Goal: Check status: Check status

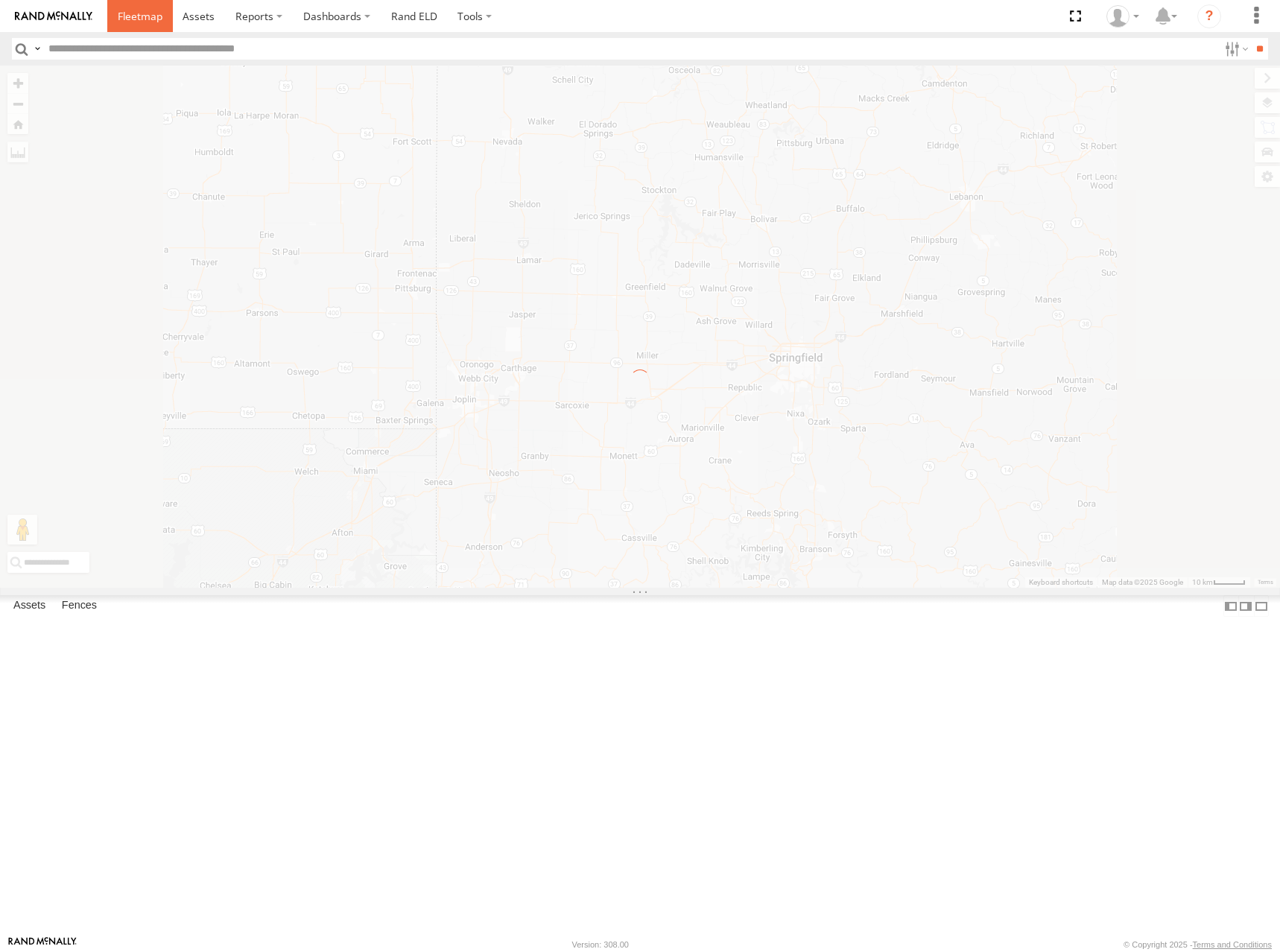
click at [138, 15] on span at bounding box center [140, 16] width 45 height 14
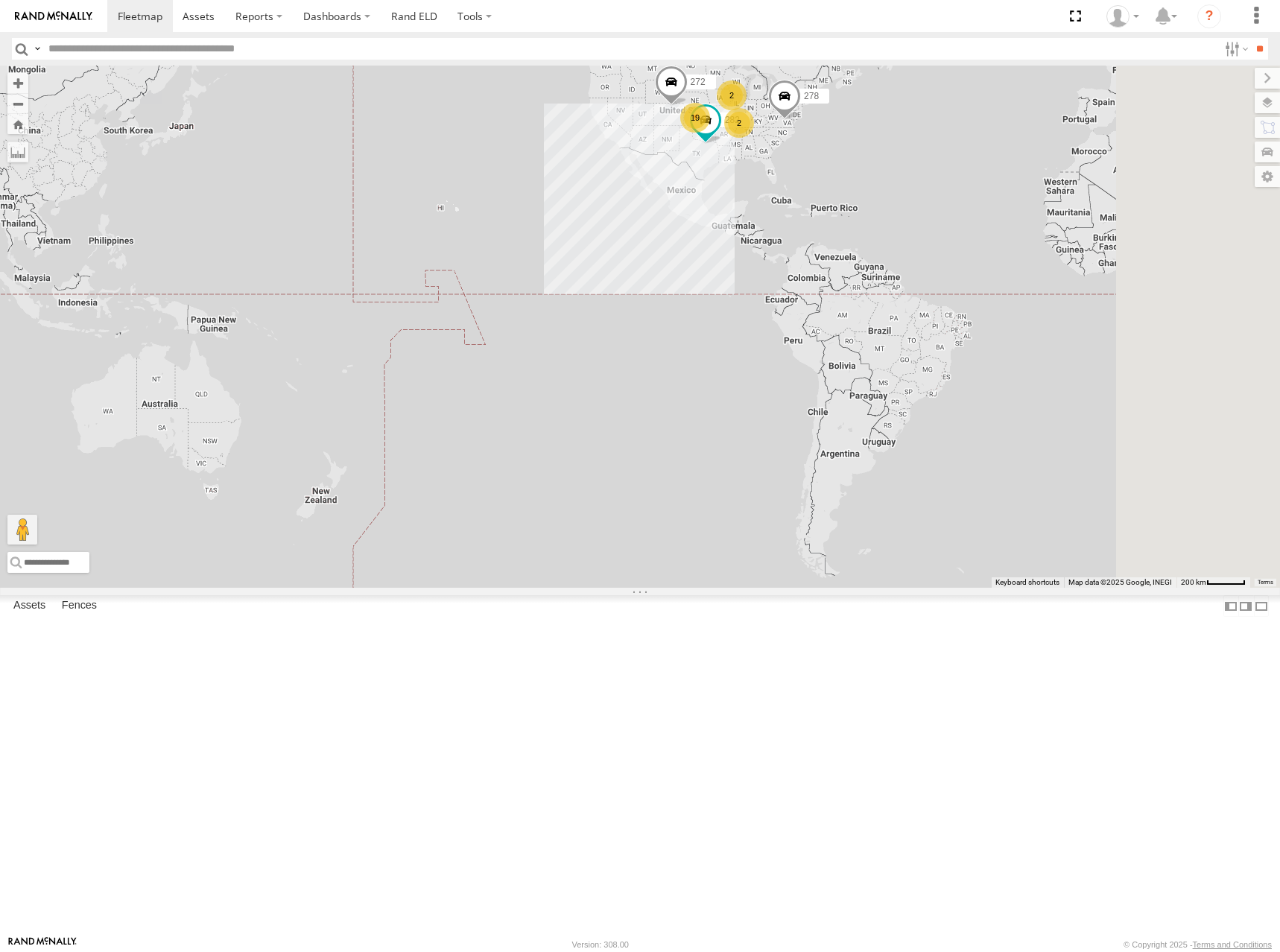
drag, startPoint x: 1090, startPoint y: 421, endPoint x: 567, endPoint y: 552, distance: 539.2
click at [567, 552] on div "272 282 278 19 2 2" at bounding box center [640, 326] width 1280 height 522
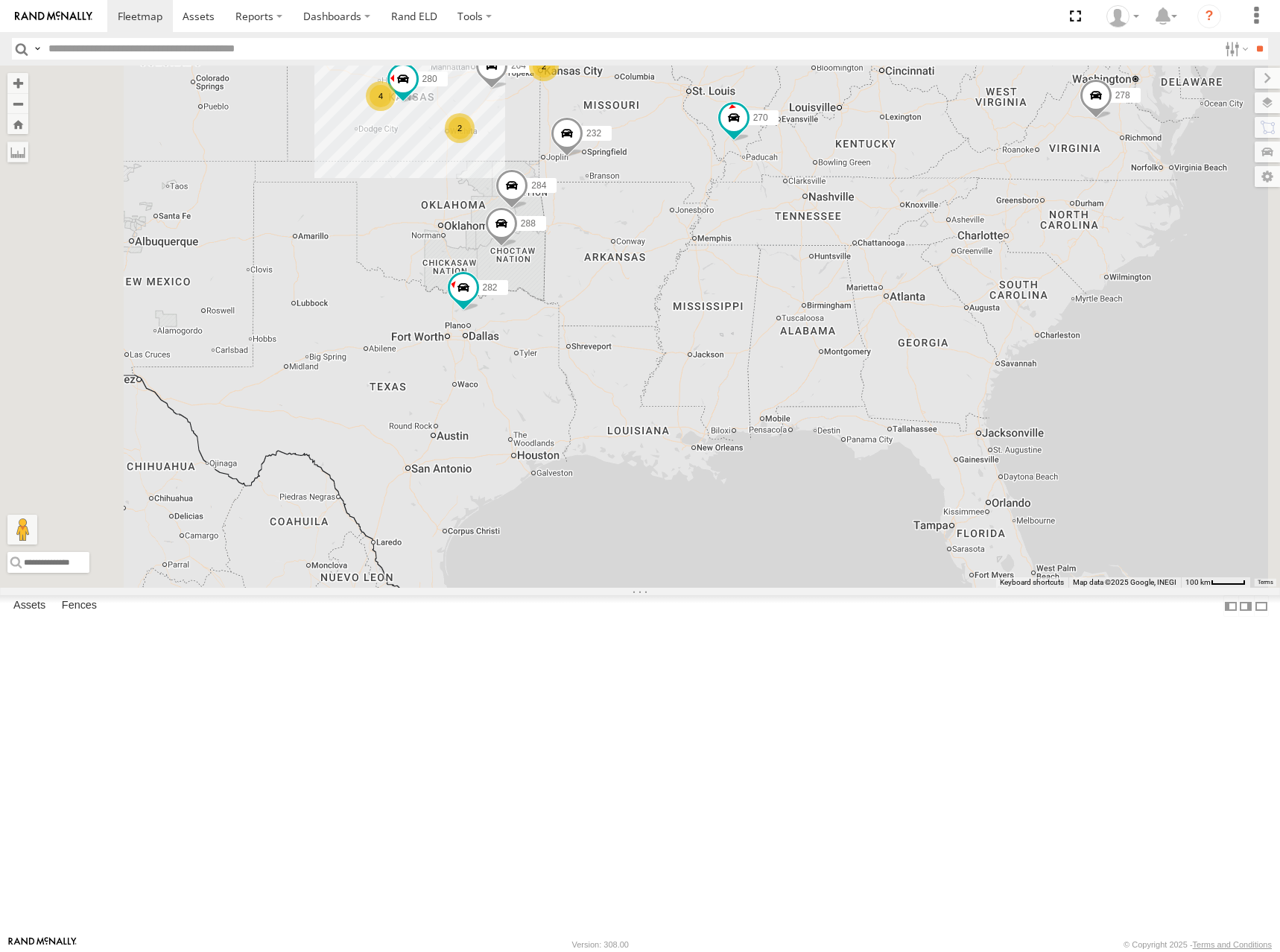
drag, startPoint x: 541, startPoint y: 325, endPoint x: 702, endPoint y: 415, distance: 184.4
click at [518, 247] on span at bounding box center [502, 226] width 33 height 41
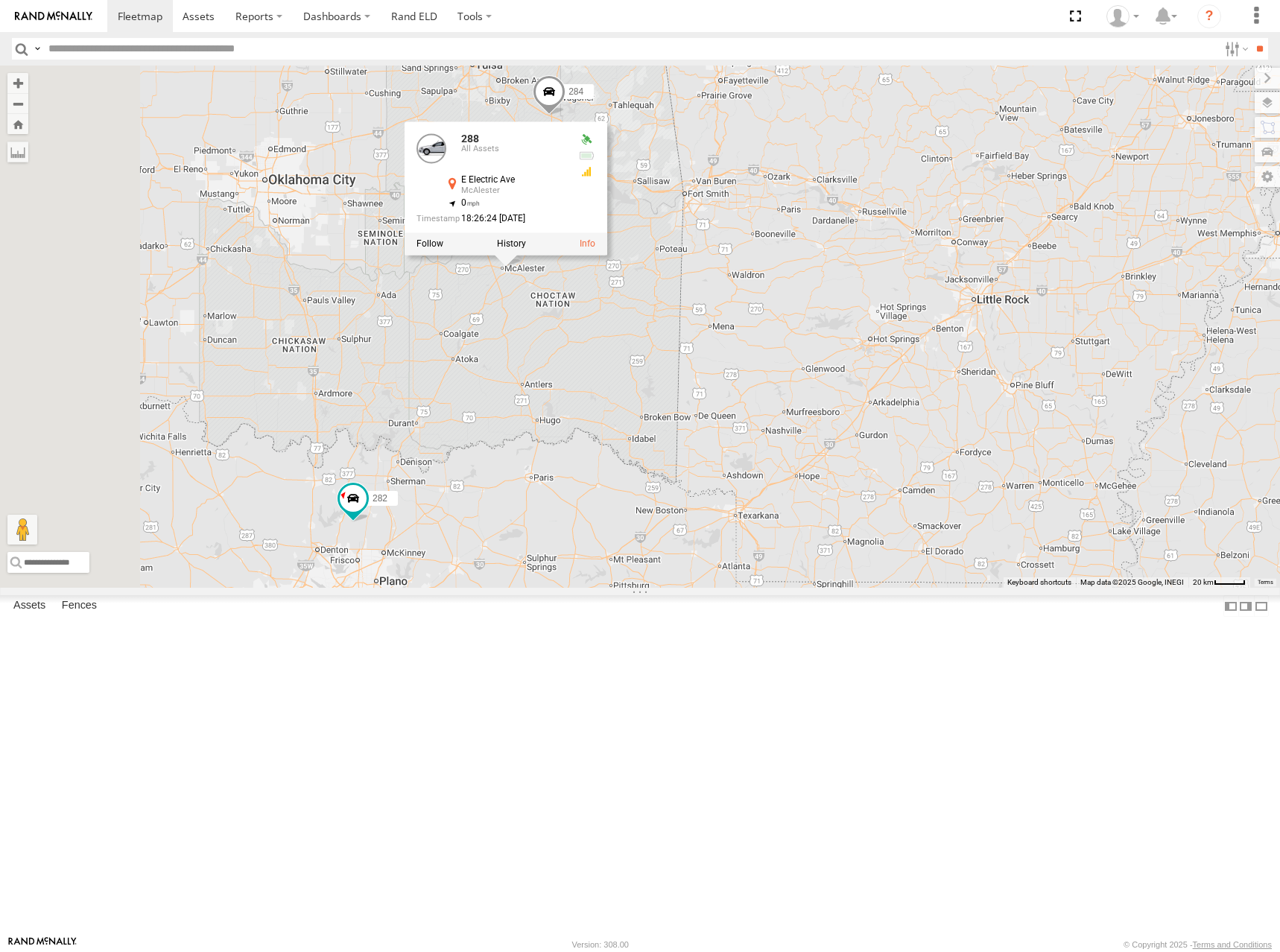
click at [548, 357] on div "272 282 278 300 270 288 292 280 256 232 284 264 302 294 288 All Assets E [GEOGR…" at bounding box center [640, 326] width 1280 height 522
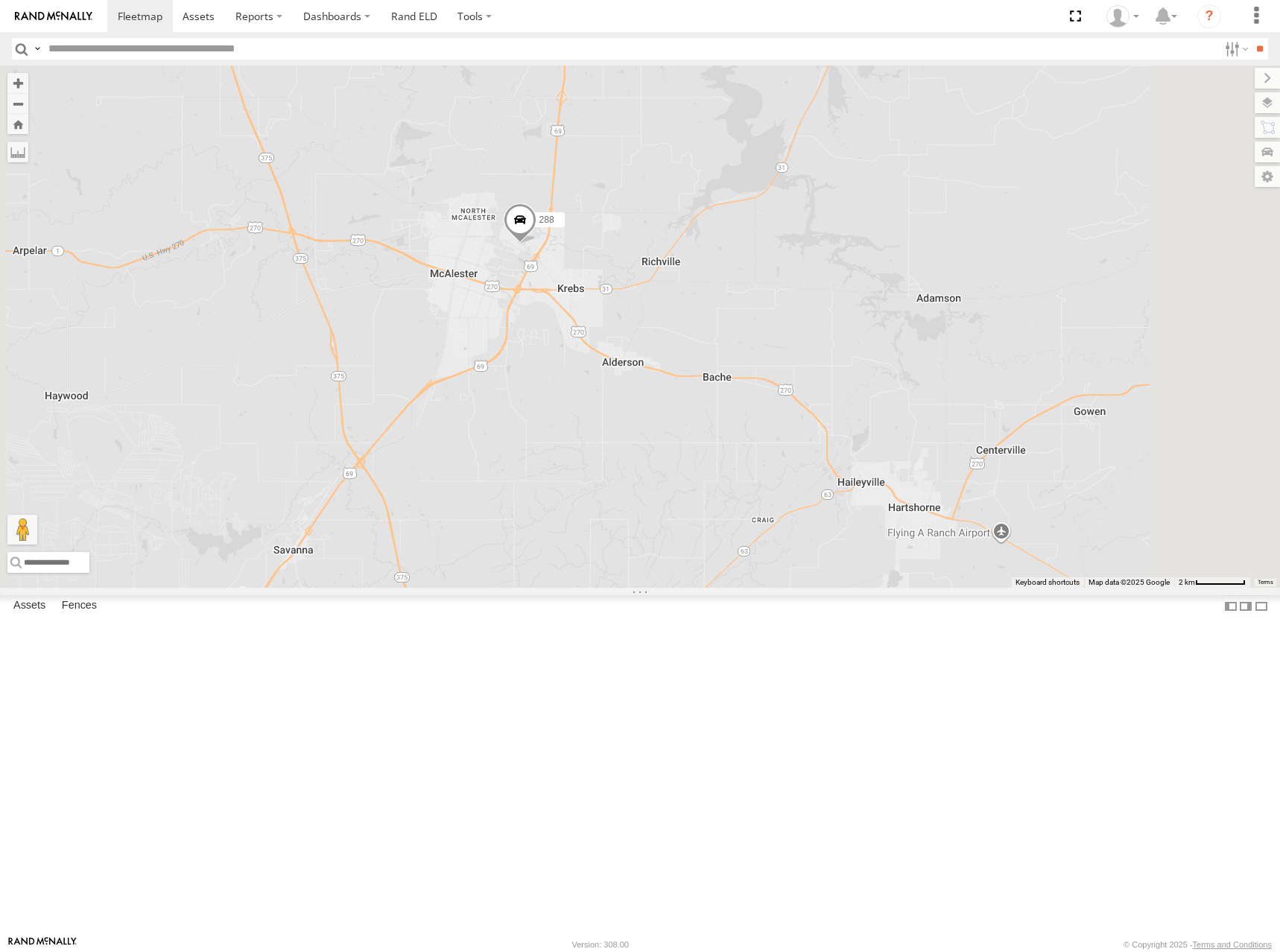
drag, startPoint x: 681, startPoint y: 363, endPoint x: 692, endPoint y: 453, distance: 90.7
click at [692, 453] on div "272 282 278 300 270 288 292 280 256 232 284 264 302 294 244 298 262 304" at bounding box center [640, 326] width 1280 height 522
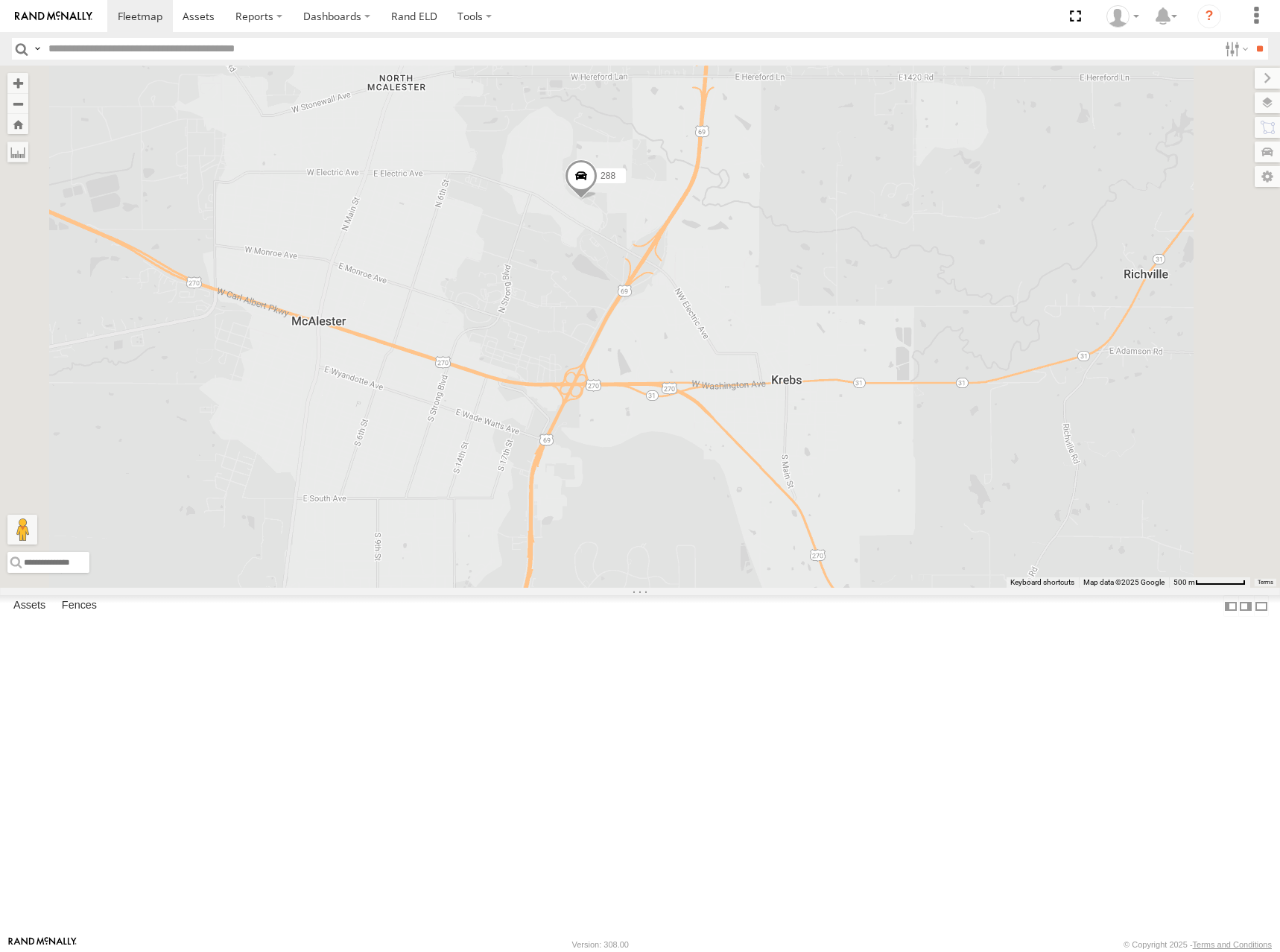
click at [598, 200] on span at bounding box center [581, 180] width 33 height 41
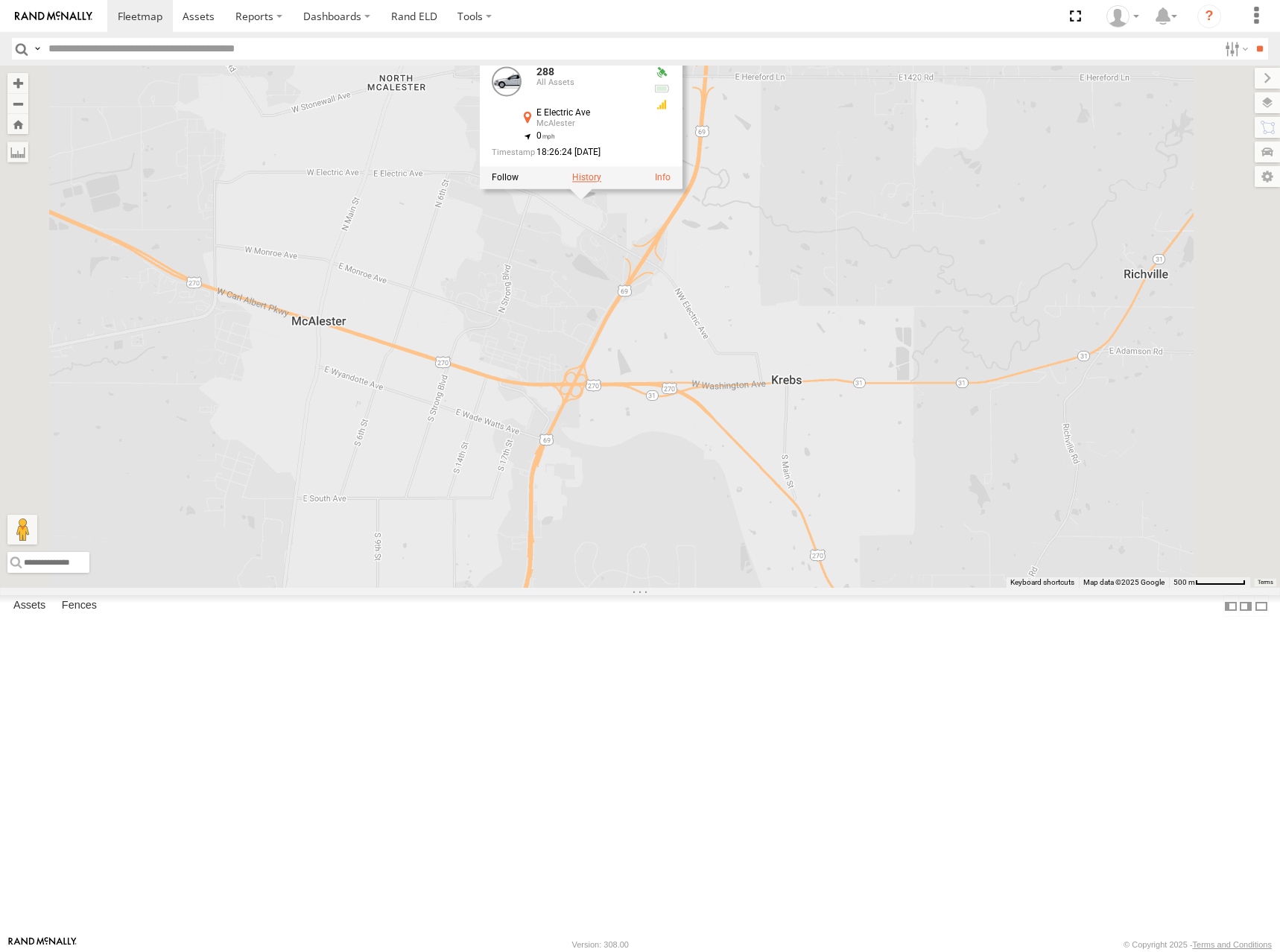
click at [601, 182] on label at bounding box center [587, 177] width 29 height 10
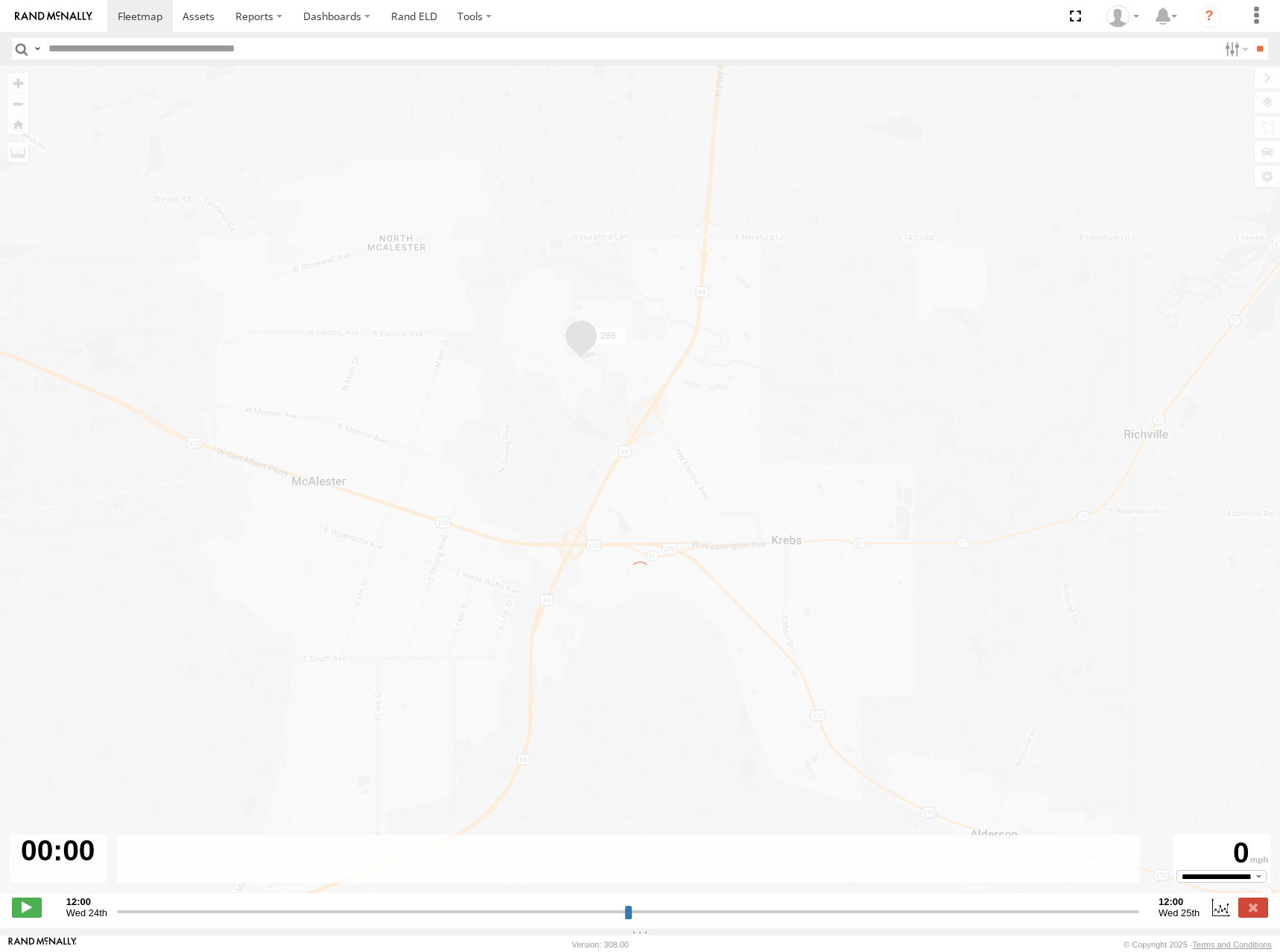
type input "**********"
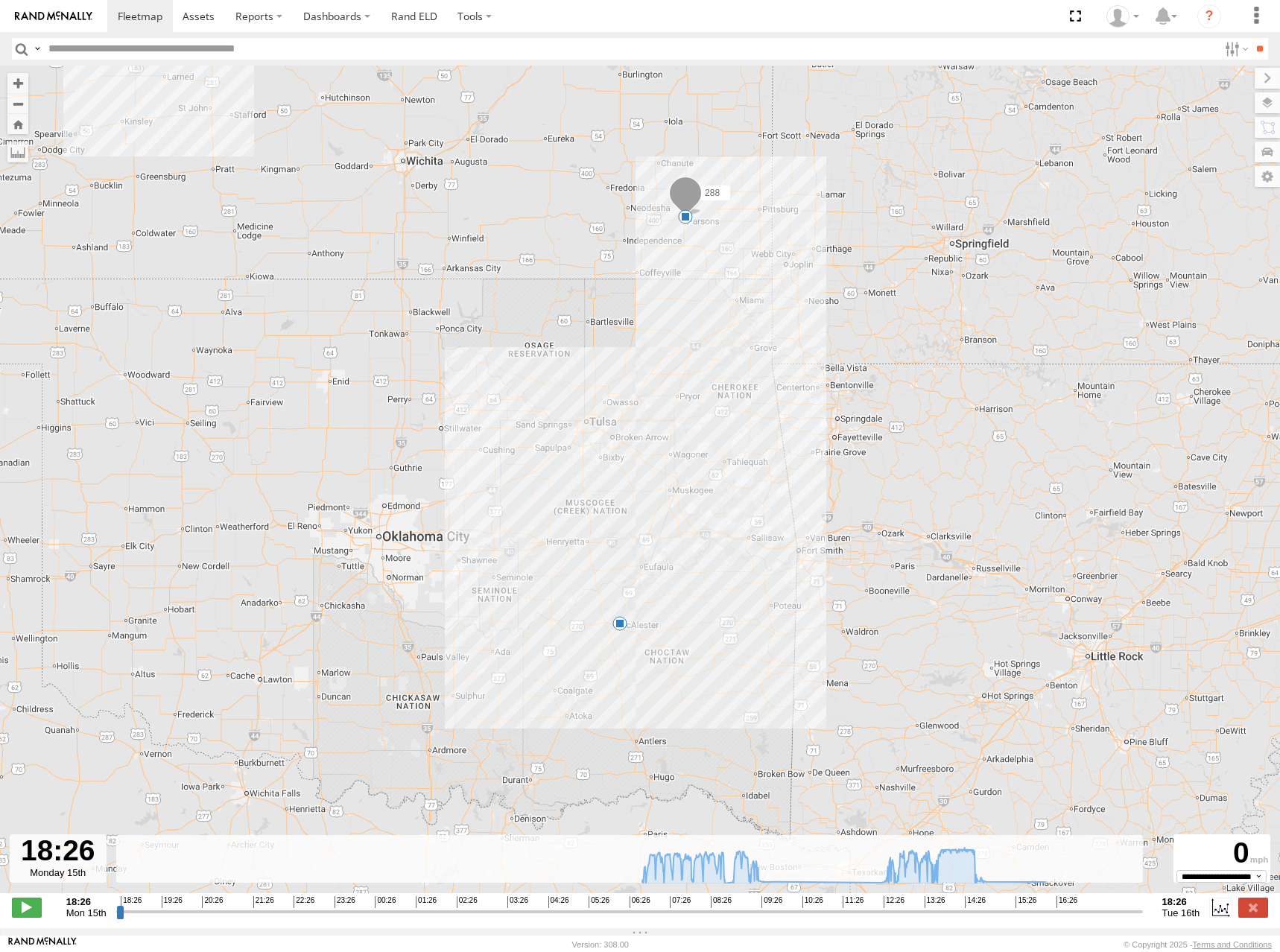
drag, startPoint x: 715, startPoint y: 532, endPoint x: 752, endPoint y: 465, distance: 76.5
click at [752, 465] on div "288 03:52 Tue 16:56 Tue" at bounding box center [640, 487] width 1280 height 843
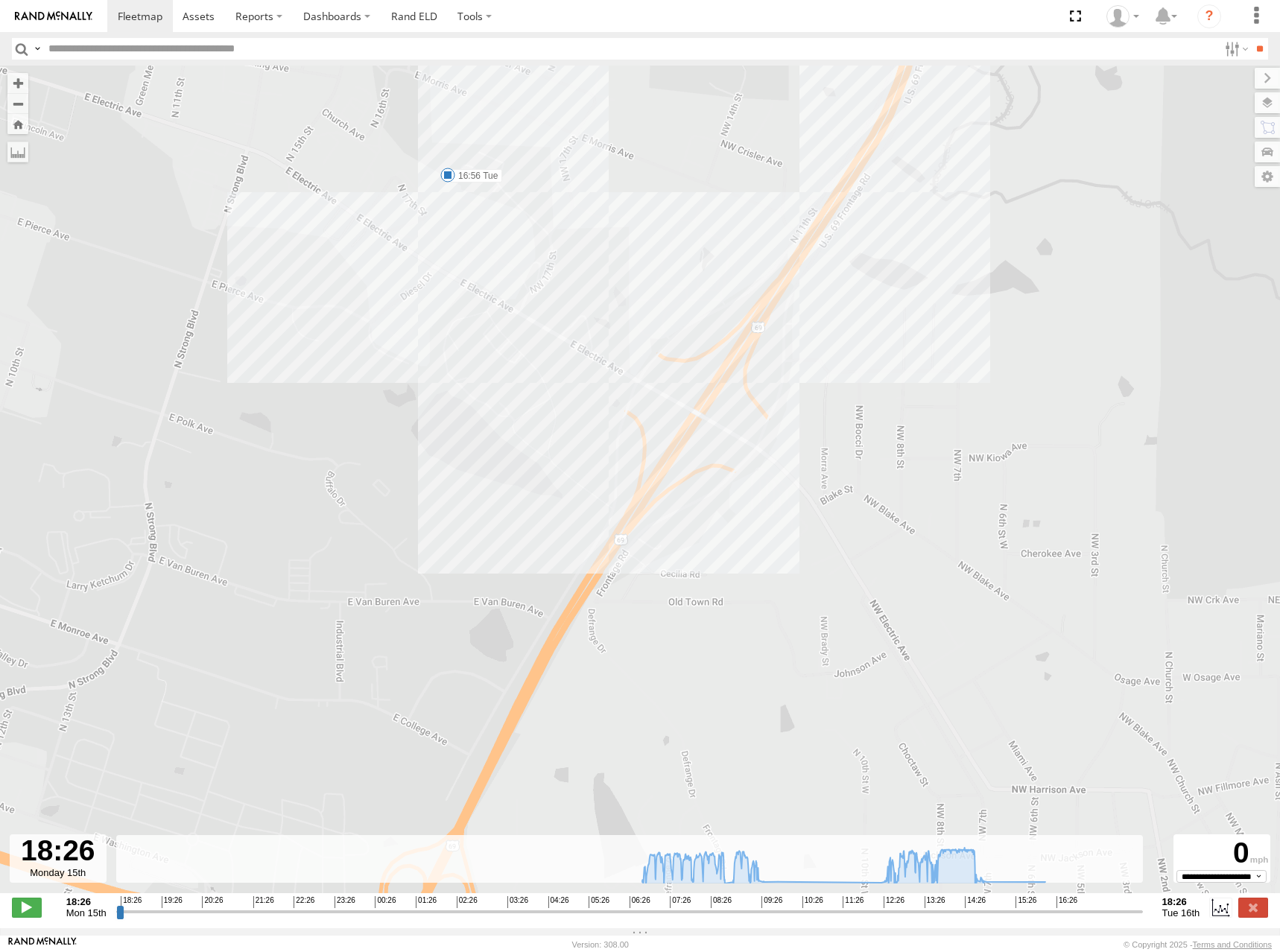
drag, startPoint x: 606, startPoint y: 283, endPoint x: 608, endPoint y: 300, distance: 17.1
click at [608, 300] on div "288 03:52 Tue 16:56 Tue" at bounding box center [640, 487] width 1280 height 843
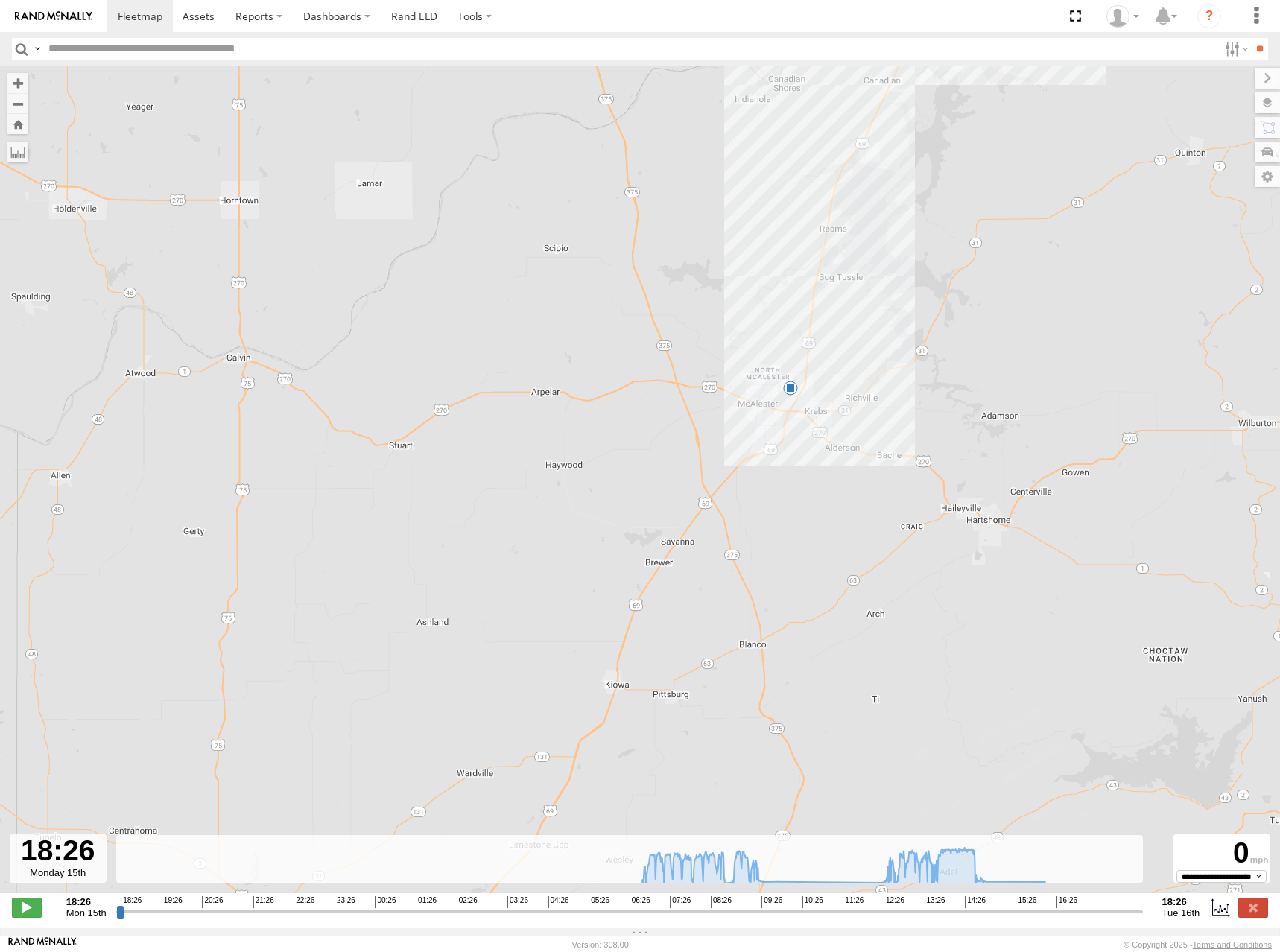
drag, startPoint x: 689, startPoint y: 240, endPoint x: 716, endPoint y: 321, distance: 85.4
click at [716, 321] on div "288 03:52 Tue 16:56 Tue" at bounding box center [640, 487] width 1280 height 843
